Goal: Task Accomplishment & Management: Manage account settings

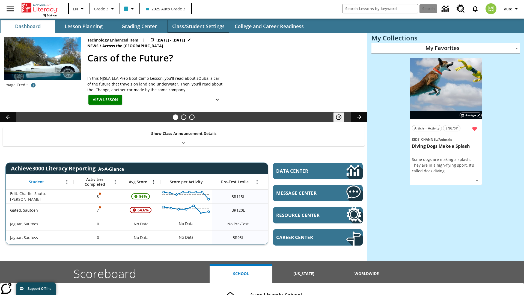
click at [198, 26] on button "Class/Student Settings" at bounding box center [199, 26] width 62 height 13
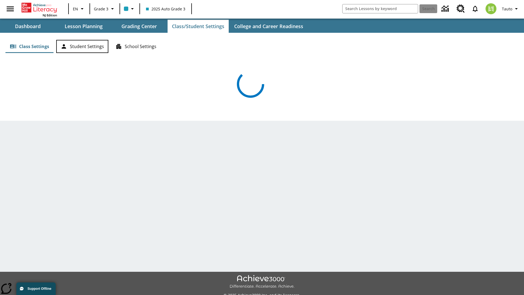
click at [82, 46] on button "Student Settings" at bounding box center [82, 46] width 52 height 13
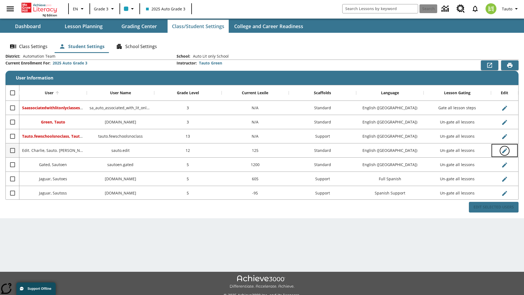
click at [504, 150] on icon "Edit User" at bounding box center [504, 150] width 5 height 5
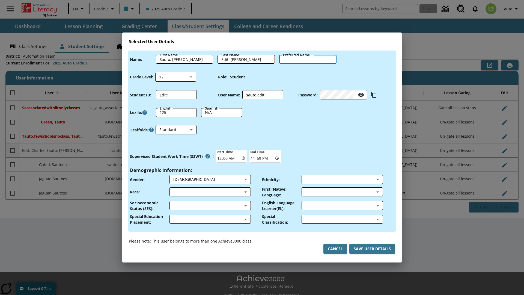
type input "[PERSON_NAME]"
click at [335, 249] on button "Cancel" at bounding box center [335, 249] width 24 height 10
click at [504, 150] on icon "Edit User" at bounding box center [504, 150] width 5 height 5
